Goal: Task Accomplishment & Management: Manage account settings

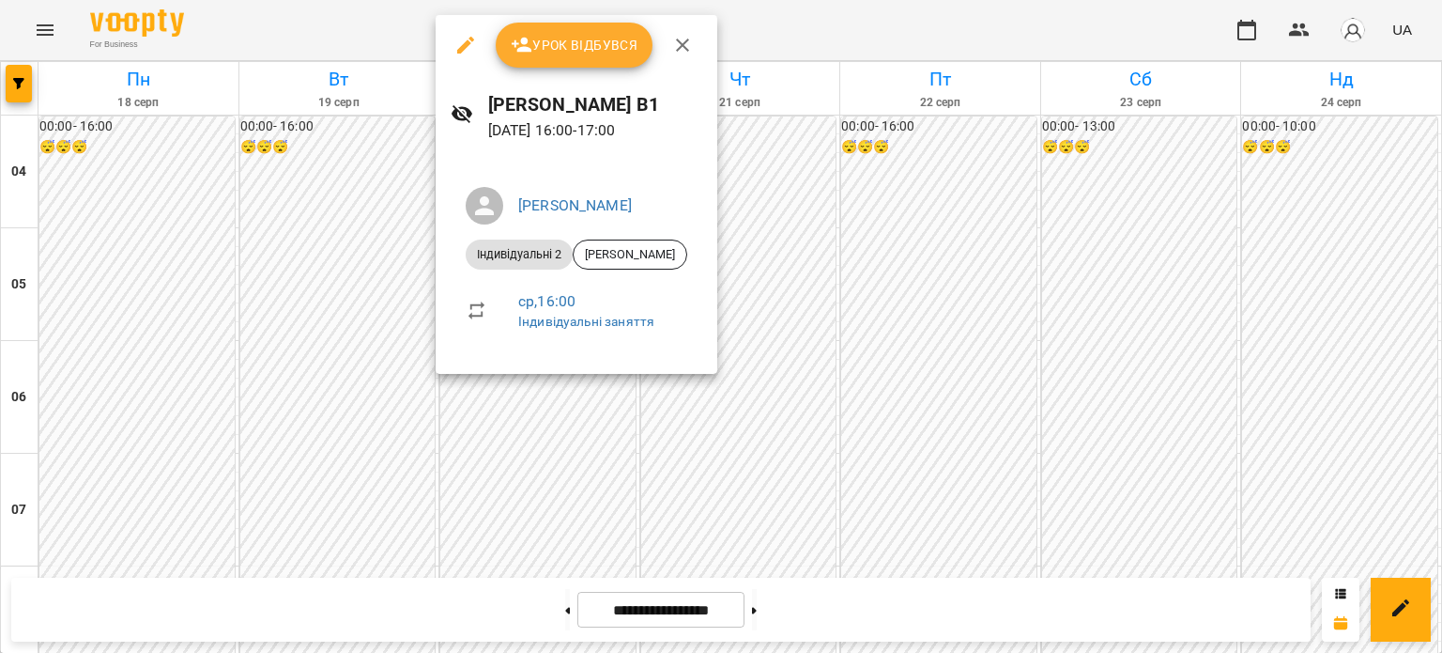
scroll to position [1262, 0]
click at [618, 48] on span "Урок відбувся" at bounding box center [575, 45] width 128 height 23
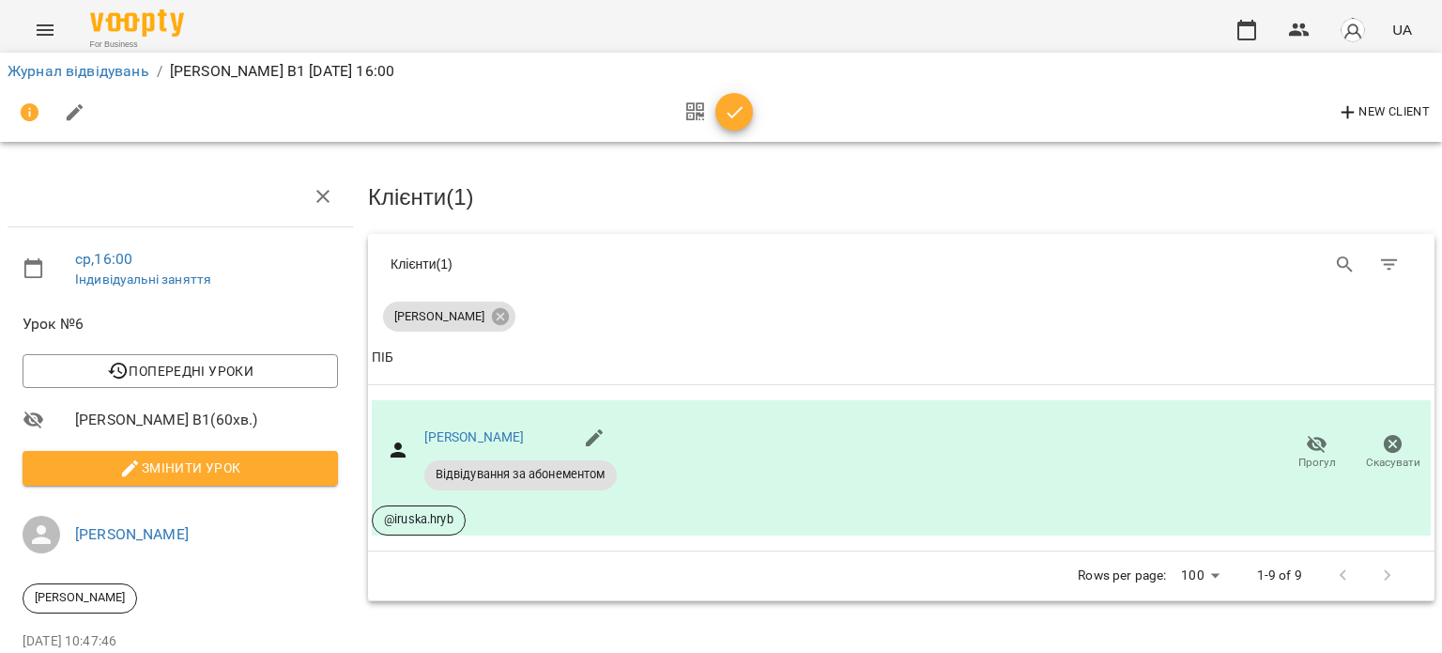
click at [729, 113] on icon "button" at bounding box center [735, 112] width 23 height 23
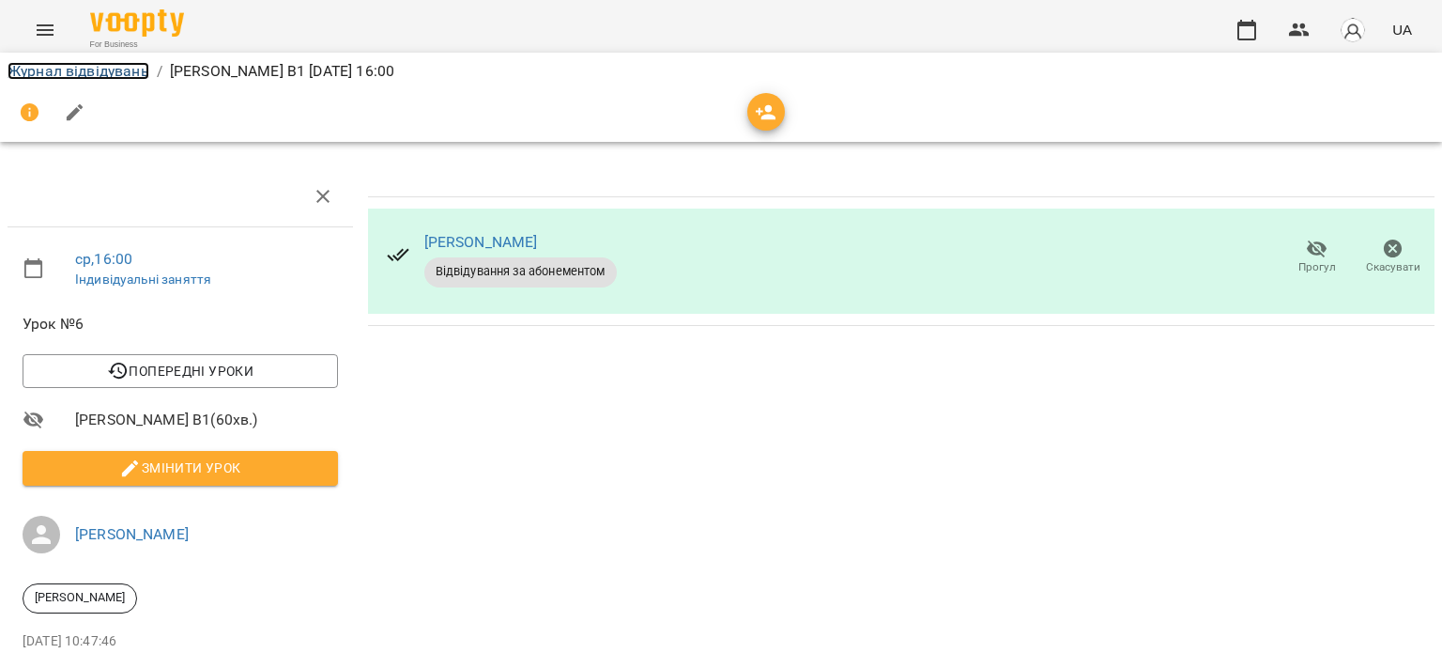
click at [76, 72] on link "Журнал відвідувань" at bounding box center [79, 71] width 142 height 18
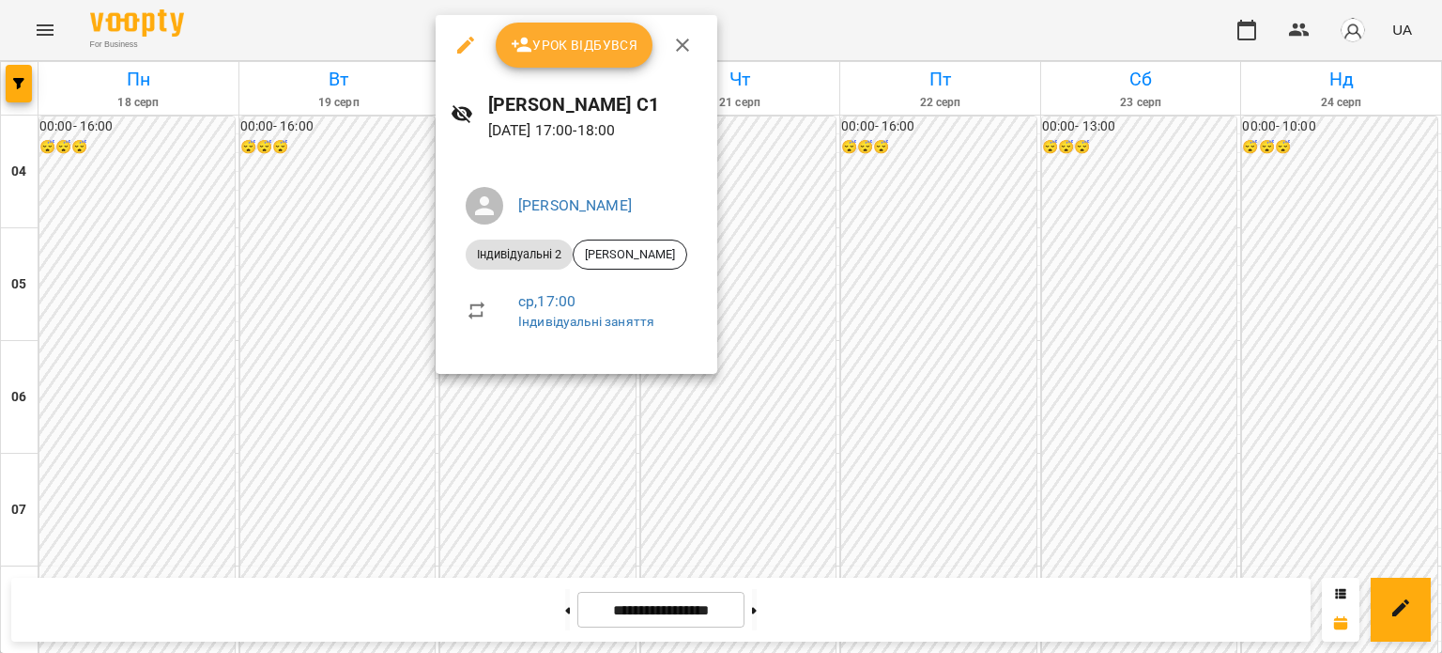
scroll to position [1419, 0]
click at [578, 54] on span "Урок відбувся" at bounding box center [575, 45] width 128 height 23
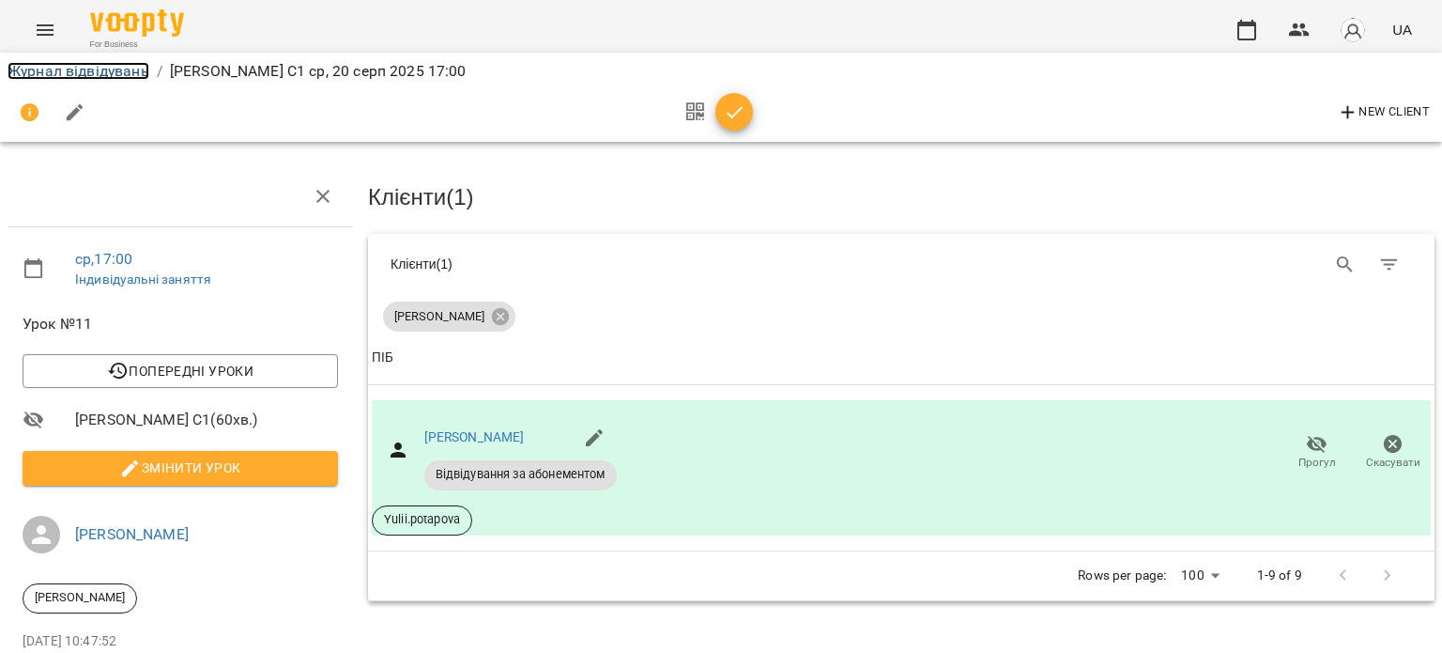
click at [118, 69] on link "Журнал відвідувань" at bounding box center [79, 71] width 142 height 18
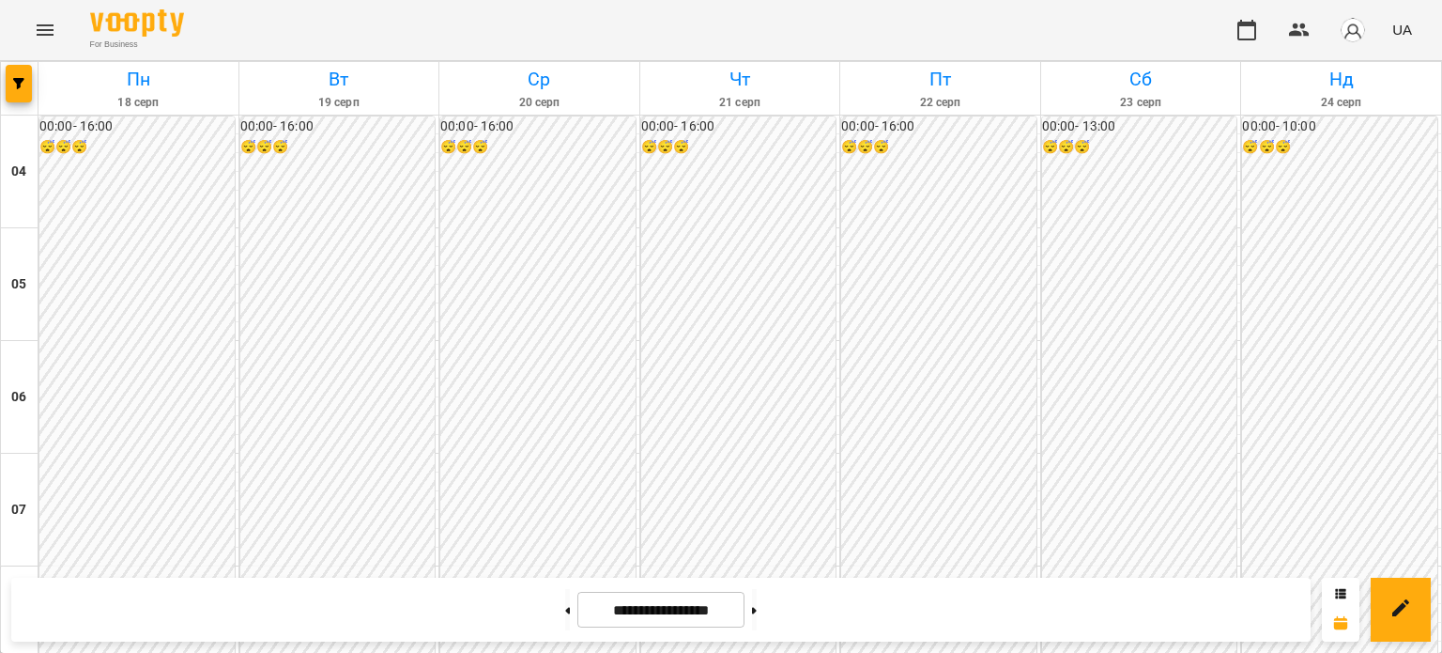
scroll to position [1378, 0]
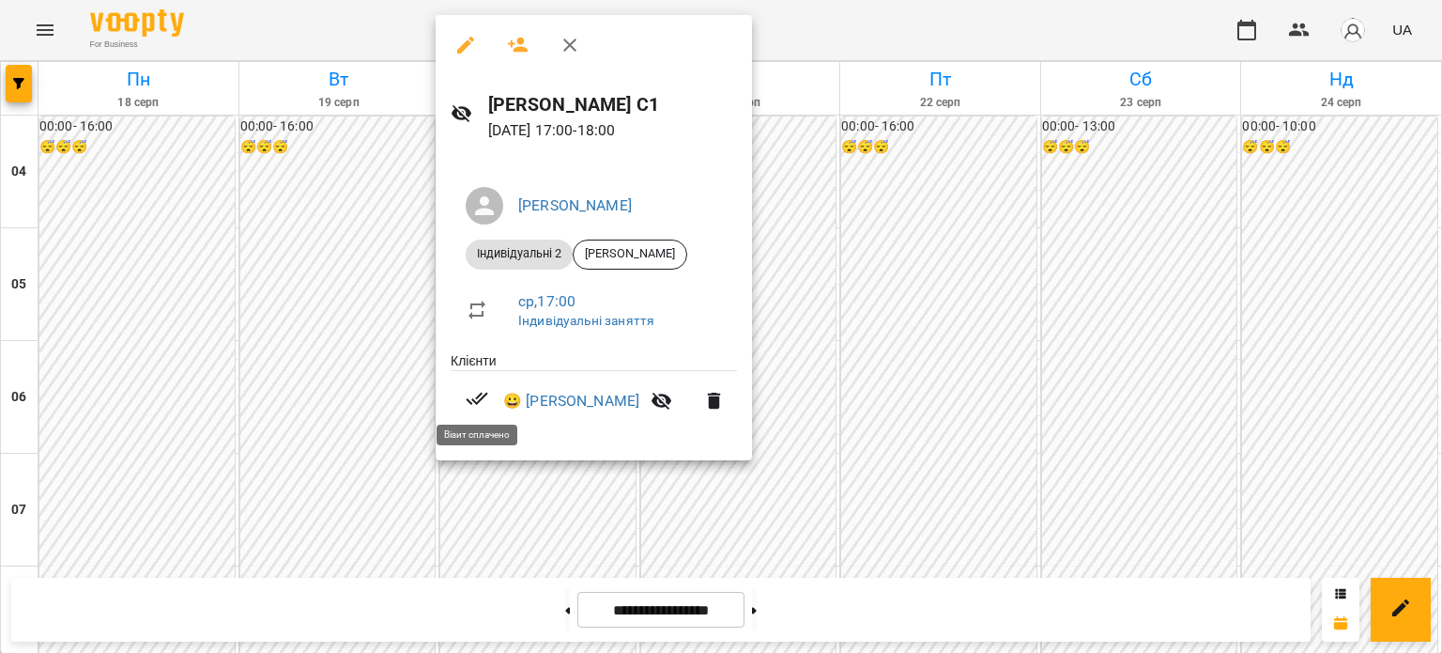
click at [475, 395] on icon at bounding box center [477, 398] width 23 height 23
click at [481, 451] on div "[PERSON_NAME] Індивідуальні 2 [PERSON_NAME] ср , 17:00 Індивідуальні заняття Кл…" at bounding box center [594, 309] width 316 height 304
click at [509, 494] on div at bounding box center [721, 326] width 1442 height 653
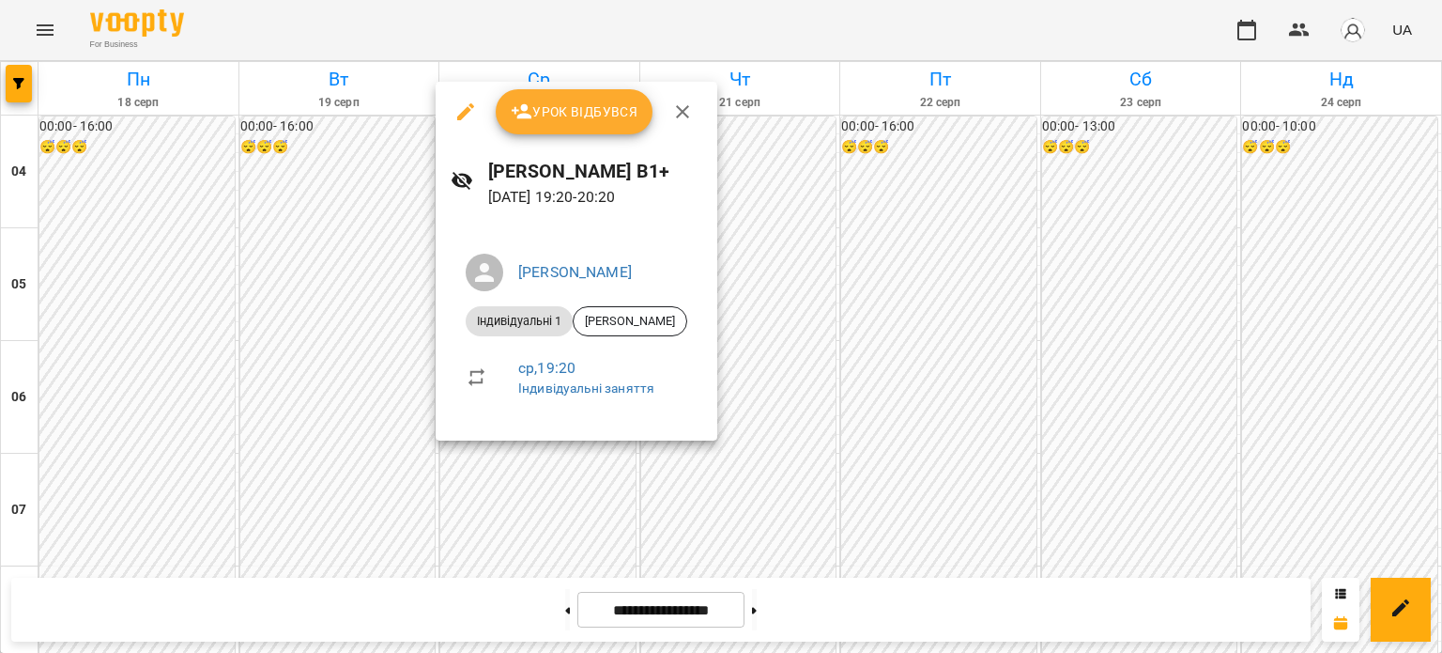
click at [601, 119] on span "Урок відбувся" at bounding box center [575, 111] width 128 height 23
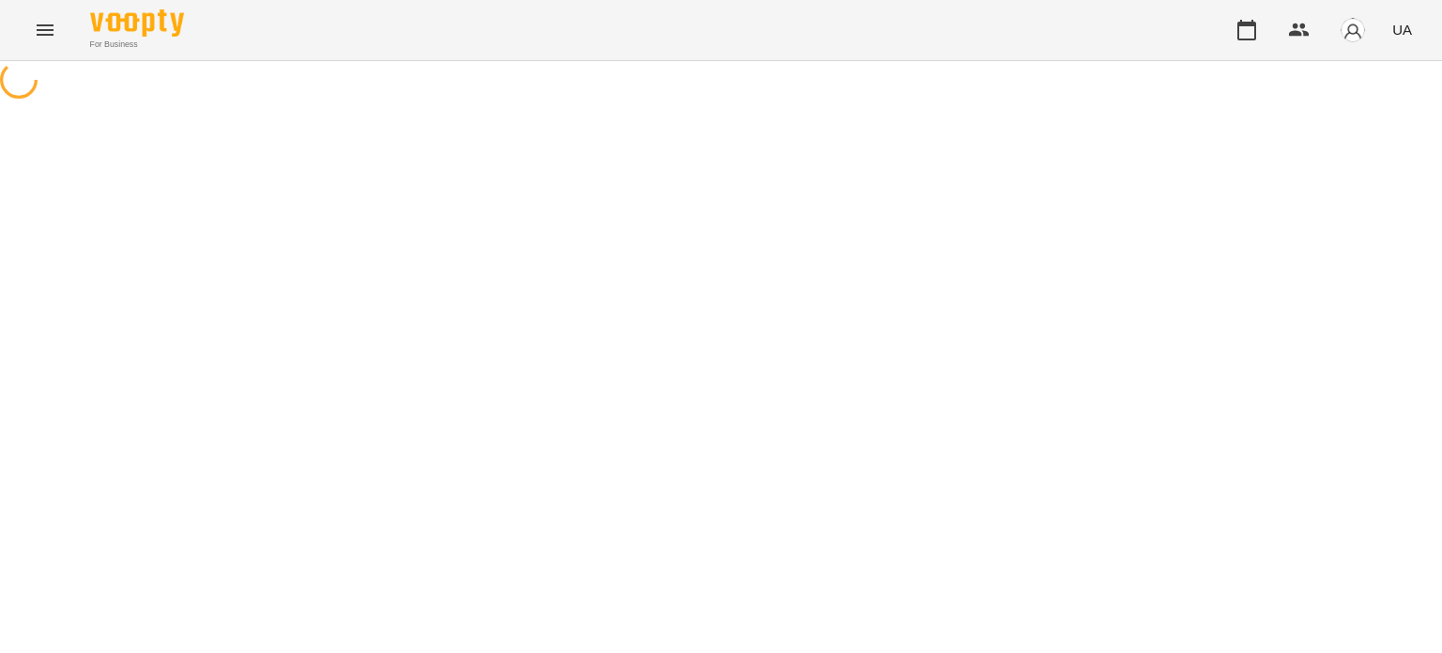
click at [595, 103] on div at bounding box center [721, 82] width 1442 height 42
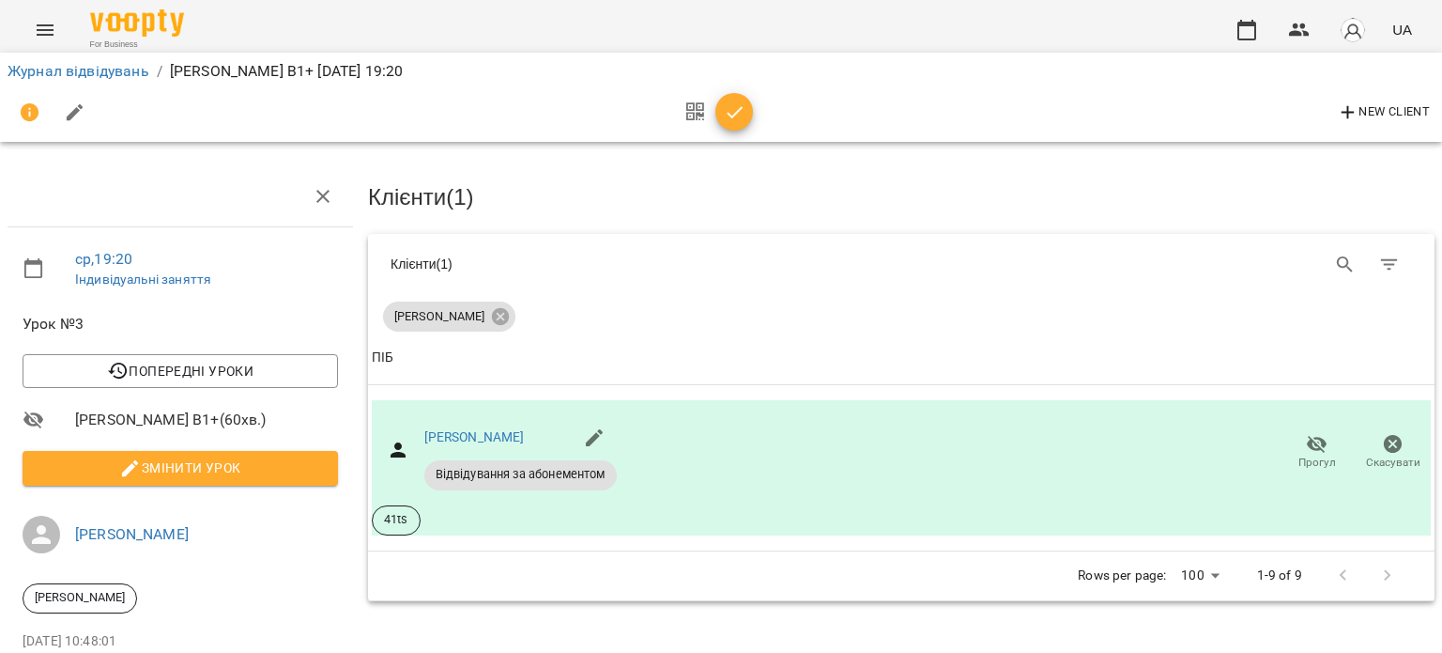
drag, startPoint x: 748, startPoint y: 121, endPoint x: 739, endPoint y: 120, distance: 9.4
click at [747, 120] on span "button" at bounding box center [734, 112] width 38 height 23
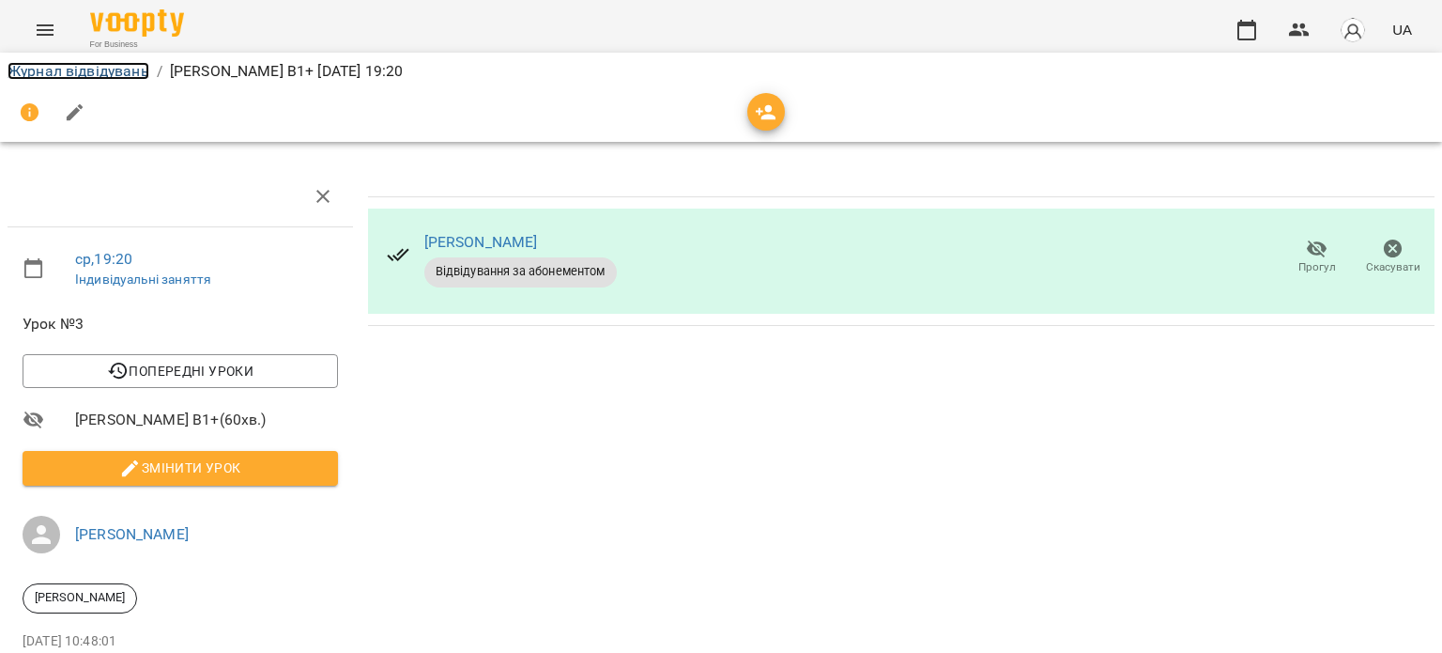
click at [135, 74] on link "Журнал відвідувань" at bounding box center [79, 71] width 142 height 18
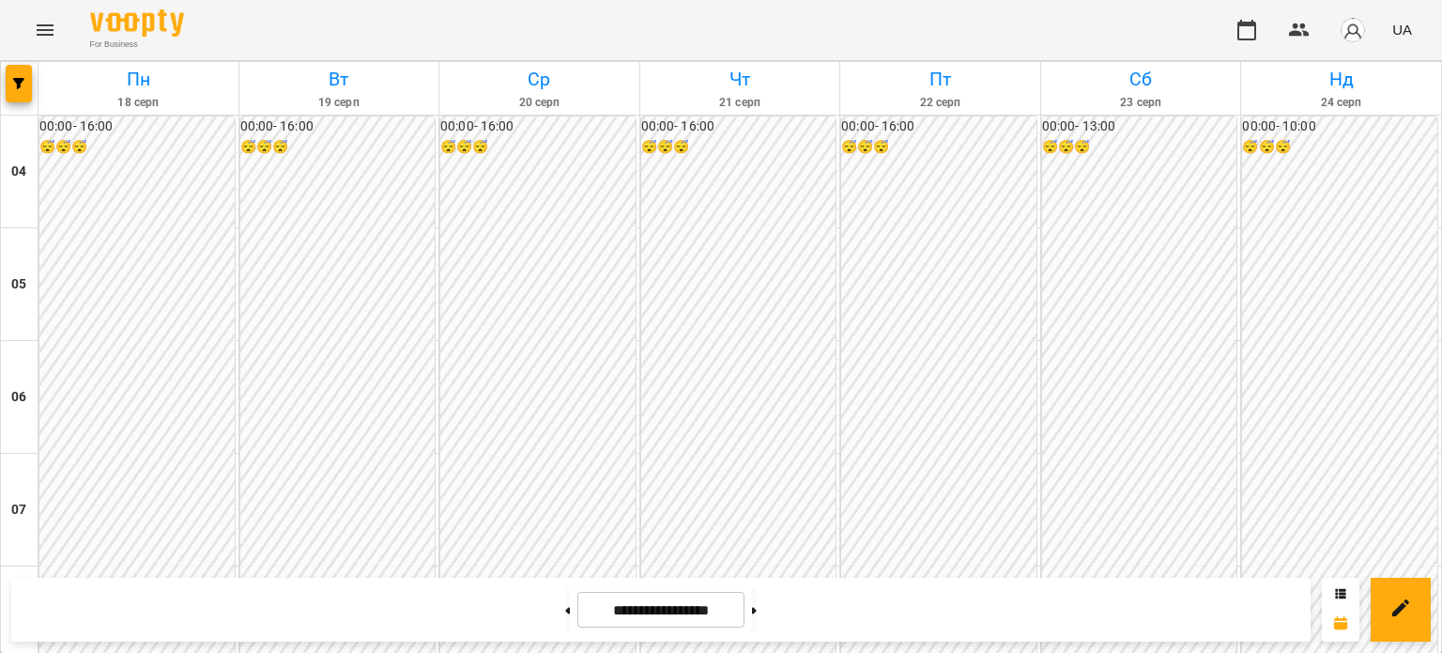
scroll to position [1521, 0]
